Goal: Task Accomplishment & Management: Manage account settings

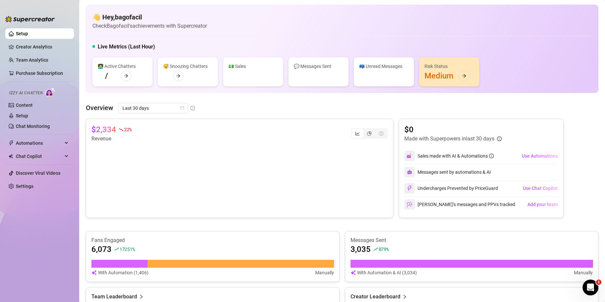
scroll to position [234, 0]
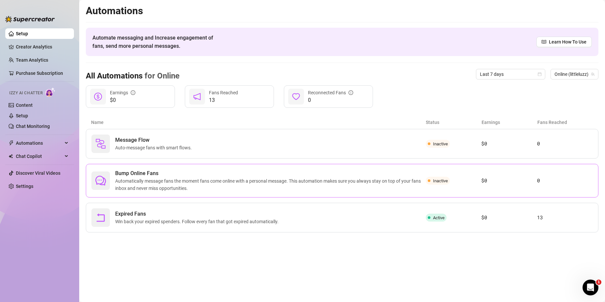
click at [166, 186] on span "Automatically message fans the moment fans come online with a personal message.…" at bounding box center [270, 185] width 311 height 15
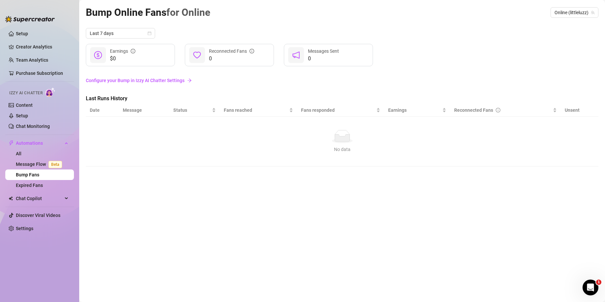
click at [155, 80] on link "Configure your Bump in Izzy AI Chatter Settings" at bounding box center [342, 80] width 513 height 7
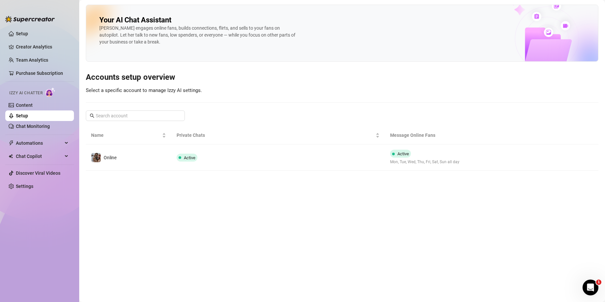
click at [241, 166] on td "Active" at bounding box center [278, 158] width 214 height 26
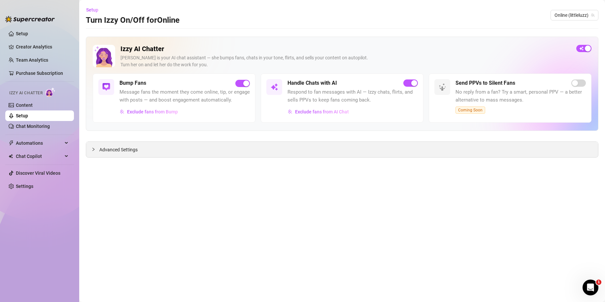
click at [233, 156] on div "Advanced Settings" at bounding box center [342, 150] width 512 height 16
click at [218, 152] on div "Advanced Settings" at bounding box center [342, 150] width 512 height 16
click at [123, 153] on span "Advanced Settings" at bounding box center [118, 149] width 38 height 7
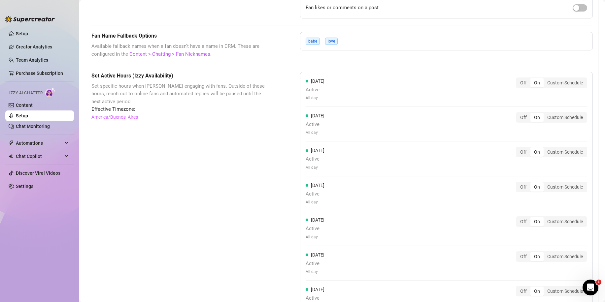
scroll to position [528, 0]
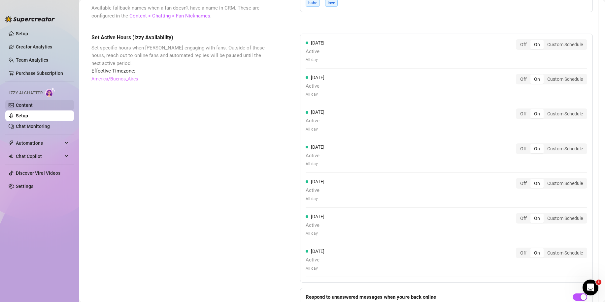
click at [32, 104] on link "Content" at bounding box center [24, 105] width 17 height 5
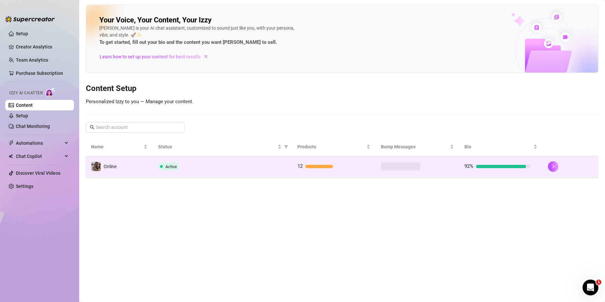
click at [120, 165] on td "Online" at bounding box center [119, 166] width 67 height 21
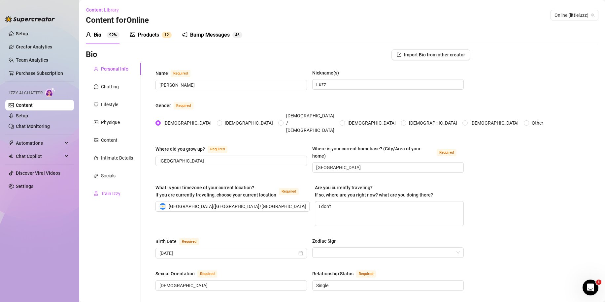
click at [108, 191] on div "Train Izzy" at bounding box center [110, 193] width 19 height 7
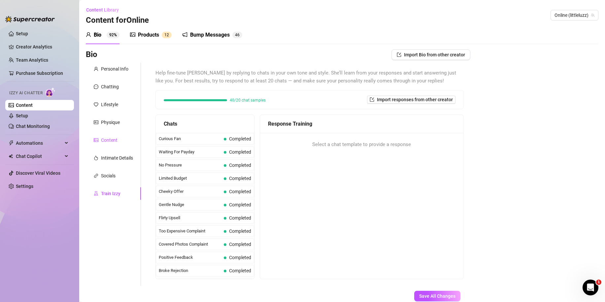
click at [112, 140] on div "Content" at bounding box center [109, 140] width 17 height 7
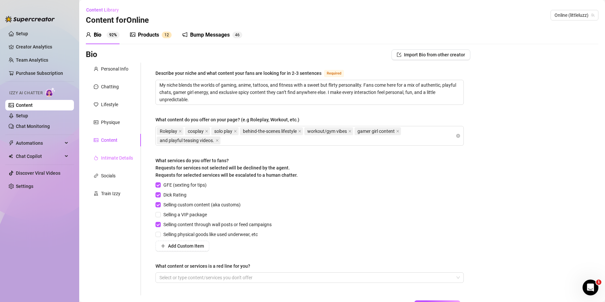
click at [113, 163] on div "Intimate Details" at bounding box center [113, 158] width 55 height 13
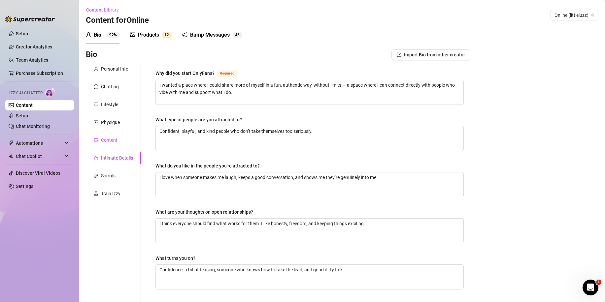
click at [107, 141] on div "Content" at bounding box center [109, 140] width 17 height 7
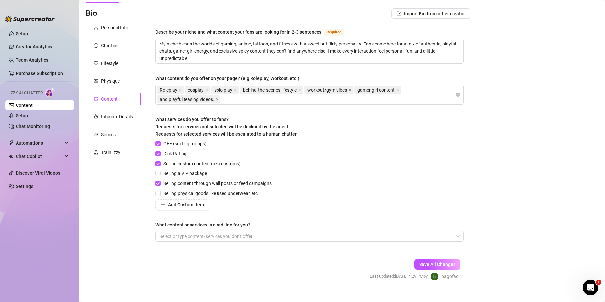
scroll to position [51, 0]
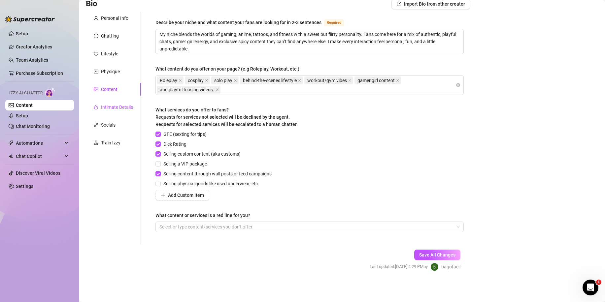
click at [113, 111] on div "Intimate Details" at bounding box center [117, 107] width 32 height 7
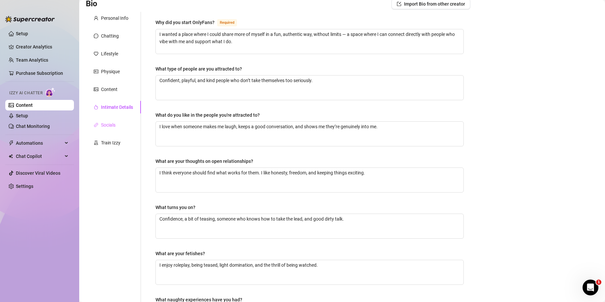
click at [114, 121] on div "Socials" at bounding box center [113, 125] width 55 height 13
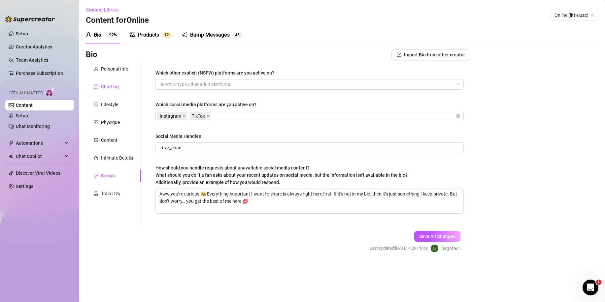
click at [109, 89] on div "Chatting" at bounding box center [110, 86] width 18 height 7
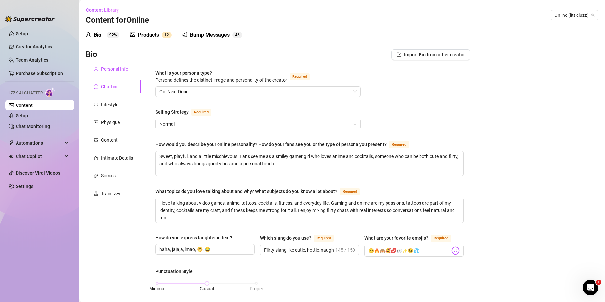
click at [121, 69] on div "Personal Info" at bounding box center [114, 68] width 27 height 7
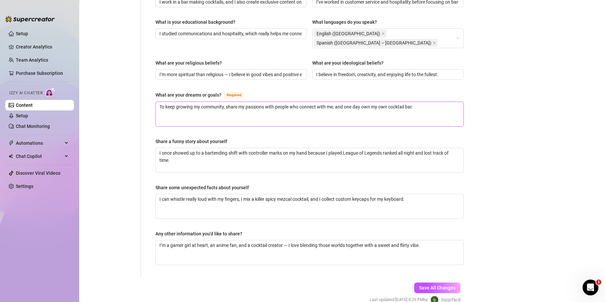
scroll to position [359, 0]
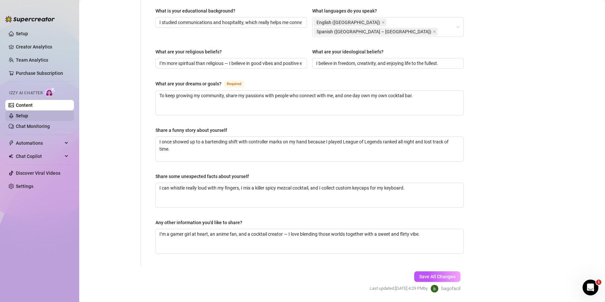
click at [22, 114] on link "Setup" at bounding box center [22, 115] width 12 height 5
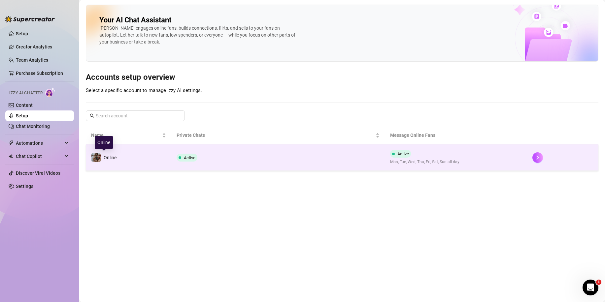
click at [134, 160] on td "Online" at bounding box center [129, 158] width 86 height 26
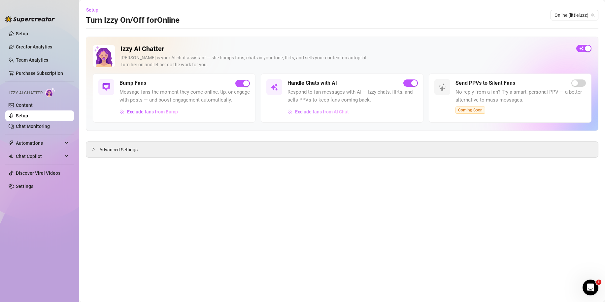
click at [300, 112] on span "Exclude fans from AI Chat" at bounding box center [322, 111] width 54 height 5
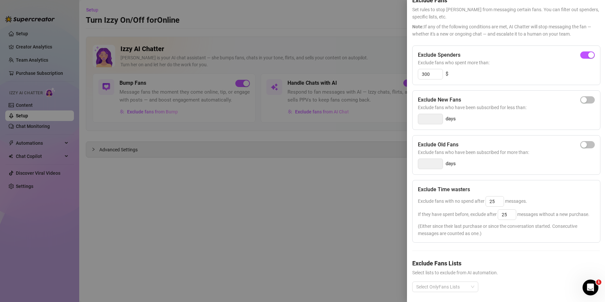
scroll to position [50, 0]
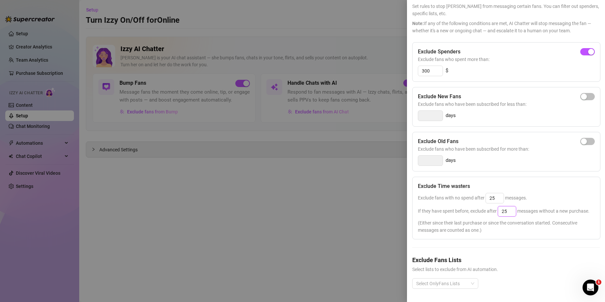
drag, startPoint x: 511, startPoint y: 200, endPoint x: 470, endPoint y: 199, distance: 40.6
click at [470, 209] on span "If they have spent before, exclude after 25 messages without a new purchase." at bounding box center [504, 211] width 172 height 5
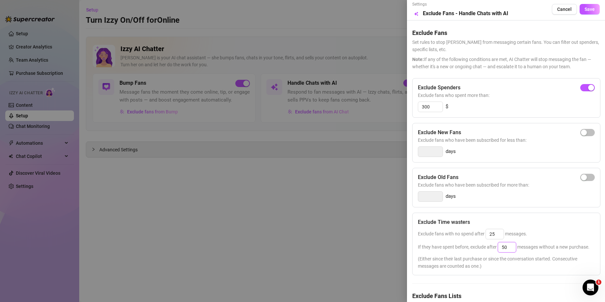
scroll to position [0, 0]
type input "50"
click at [586, 14] on button "Save" at bounding box center [590, 10] width 20 height 11
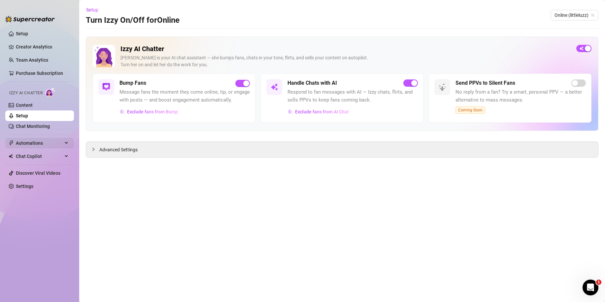
click at [34, 147] on span "Automations" at bounding box center [39, 143] width 47 height 11
